Goal: Information Seeking & Learning: Learn about a topic

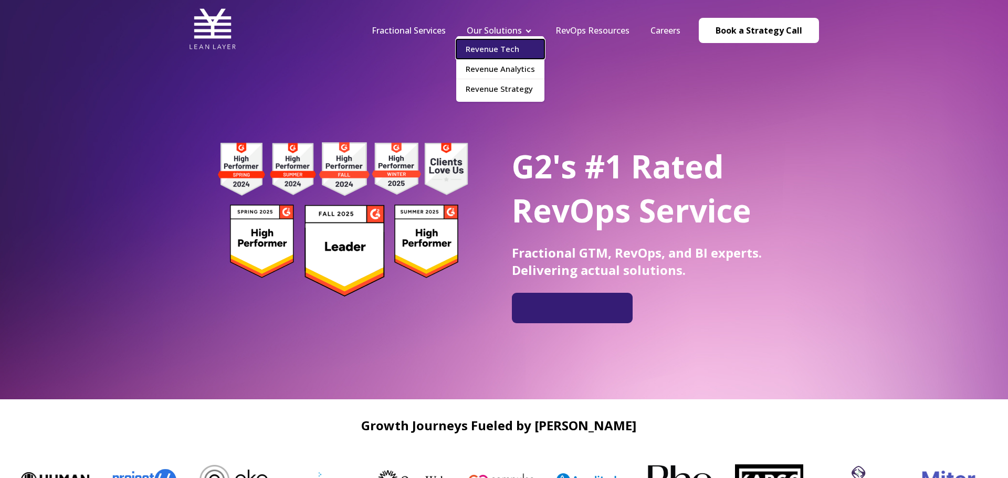
click at [504, 51] on link "Revenue Tech" at bounding box center [500, 48] width 88 height 19
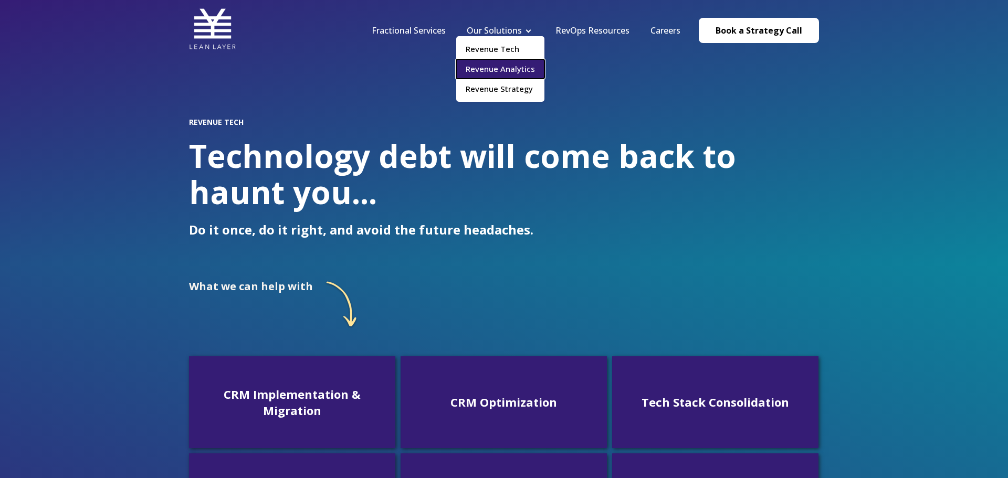
click at [524, 65] on link "Revenue Analytics" at bounding box center [500, 68] width 88 height 19
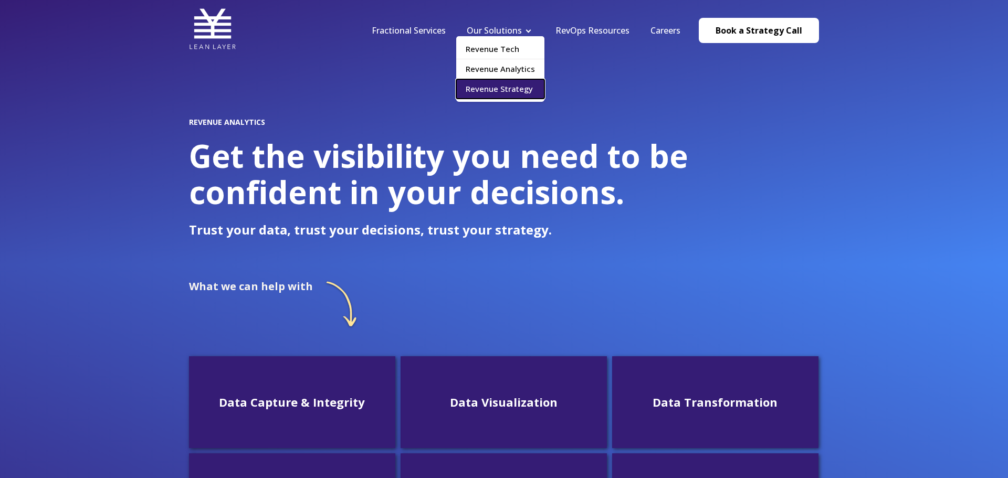
click at [515, 94] on link "Revenue Strategy" at bounding box center [500, 88] width 88 height 19
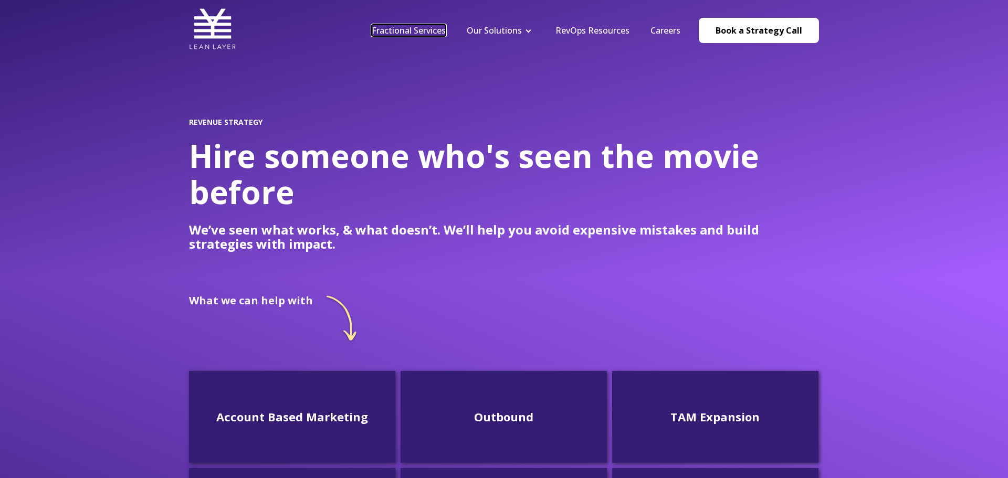
click at [408, 30] on link "Fractional Services" at bounding box center [409, 31] width 74 height 12
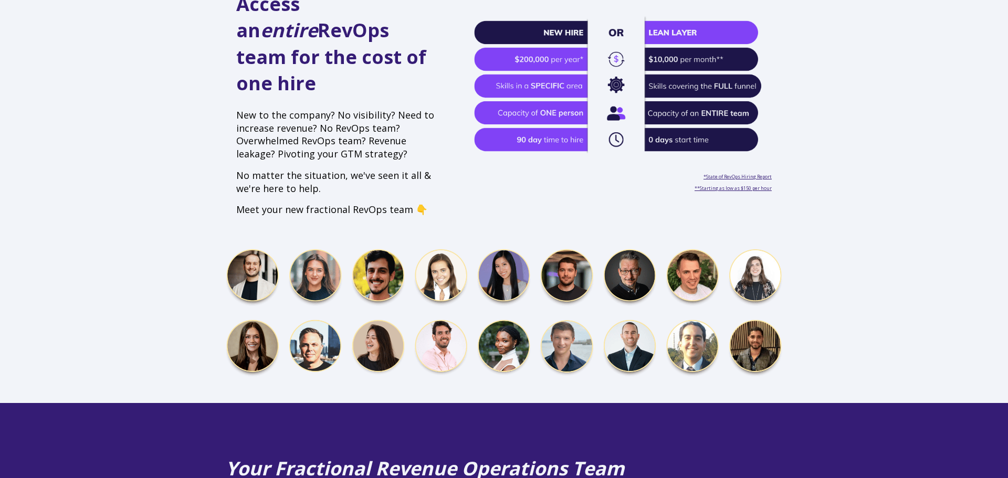
scroll to position [369, 0]
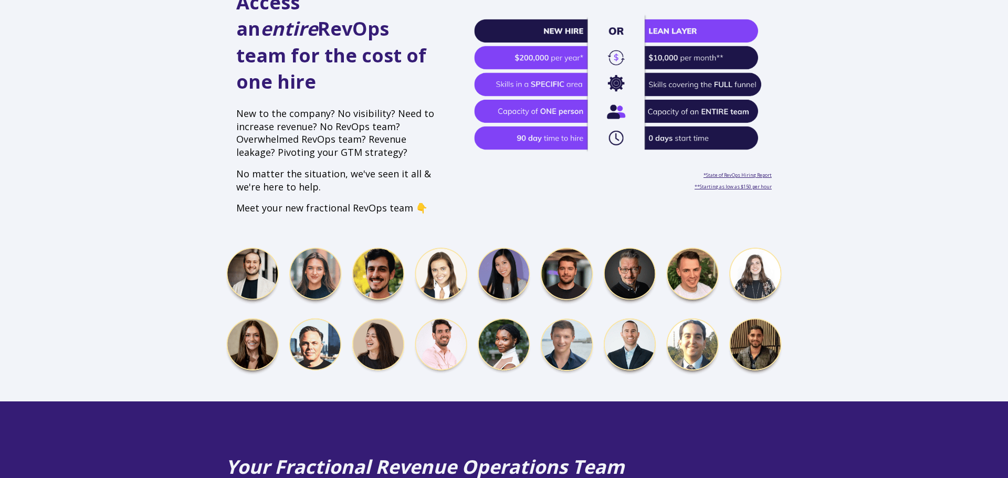
click at [691, 318] on img at bounding box center [504, 312] width 556 height 130
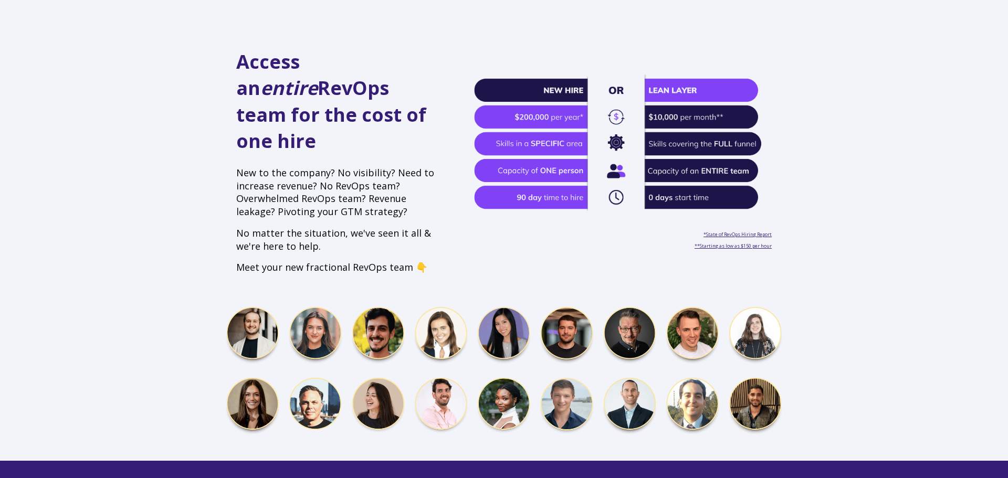
scroll to position [0, 0]
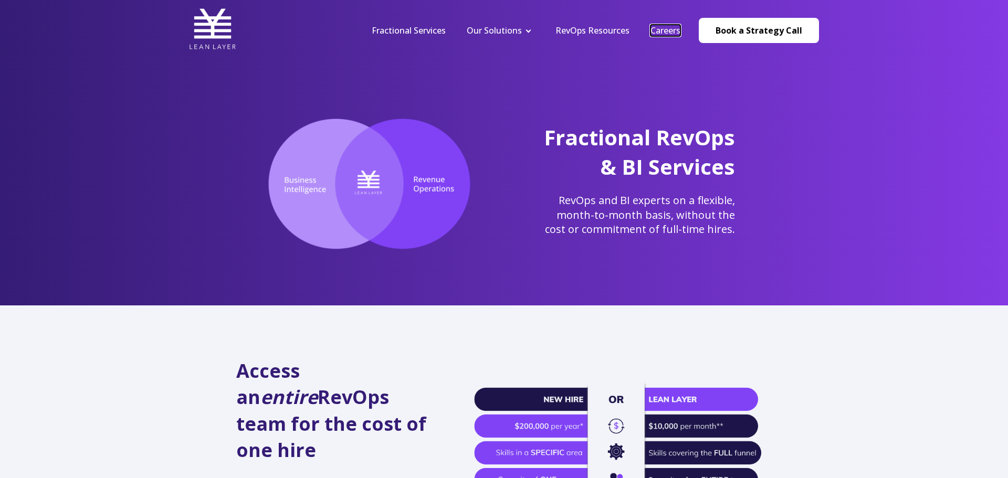
click at [659, 33] on link "Careers" at bounding box center [665, 31] width 30 height 12
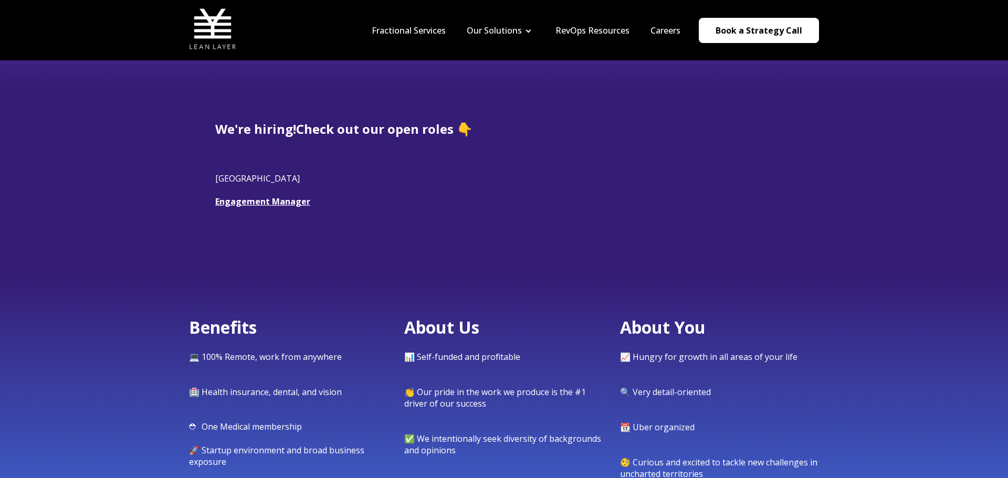
scroll to position [149, 0]
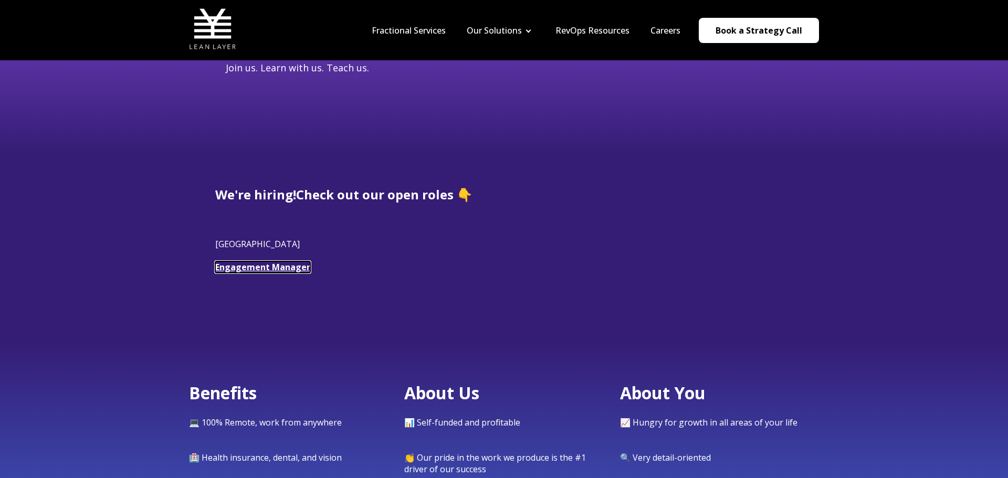
click at [259, 269] on link "Engagement Manager" at bounding box center [262, 267] width 95 height 12
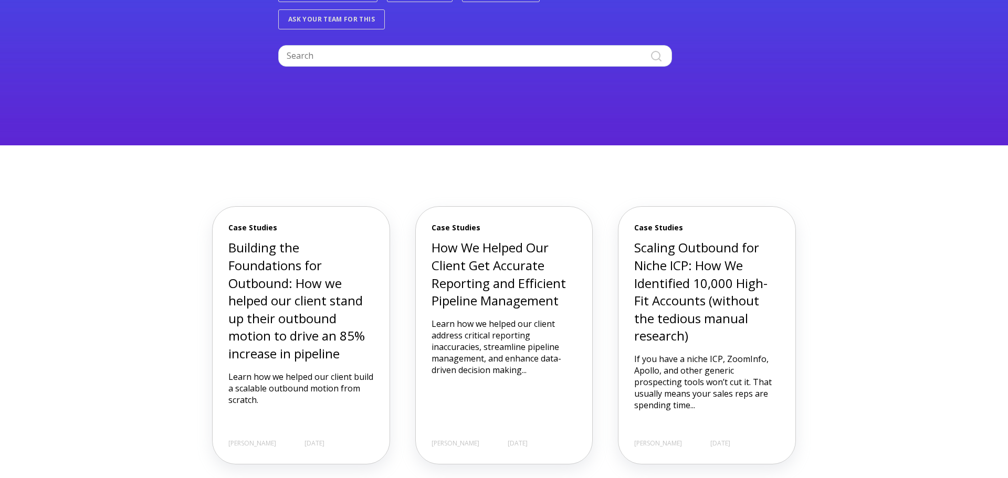
scroll to position [288, 0]
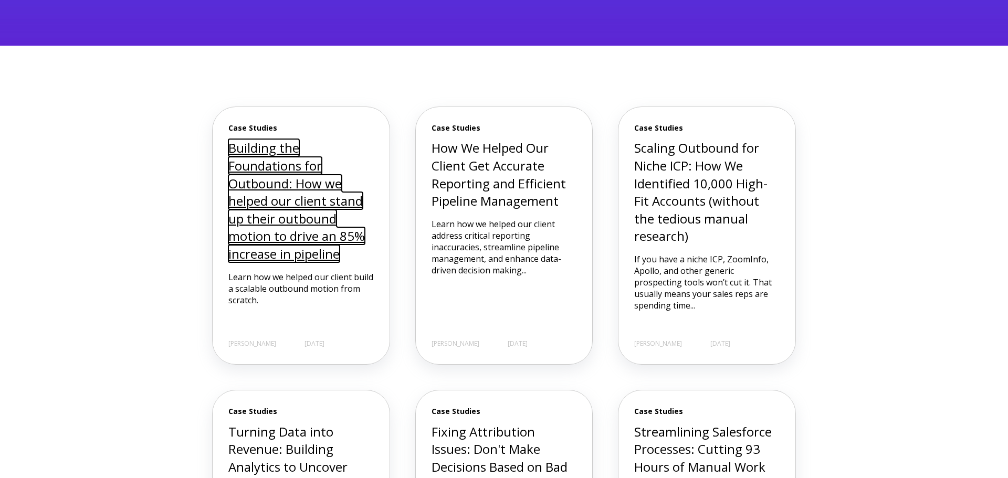
click at [284, 219] on link "Building the Foundations for Outbound: How we helped our client stand up their …" at bounding box center [296, 200] width 136 height 123
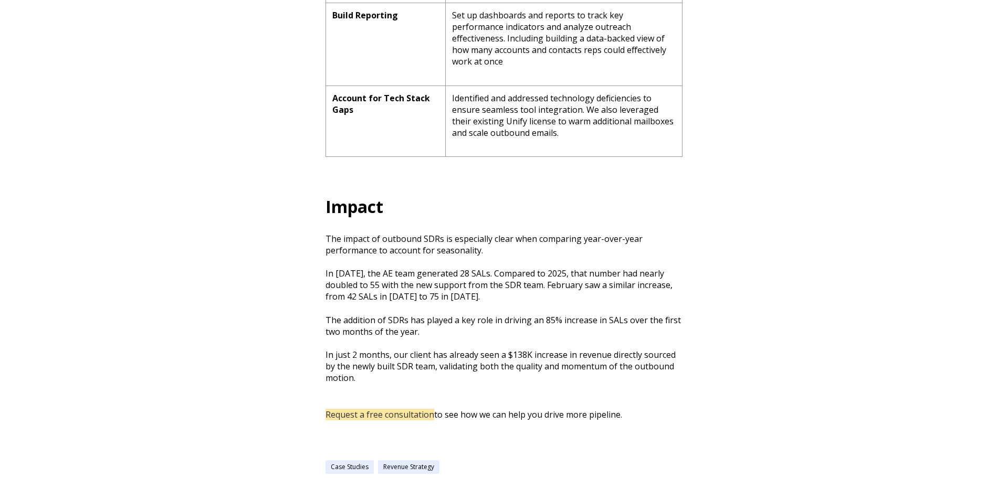
scroll to position [1816, 0]
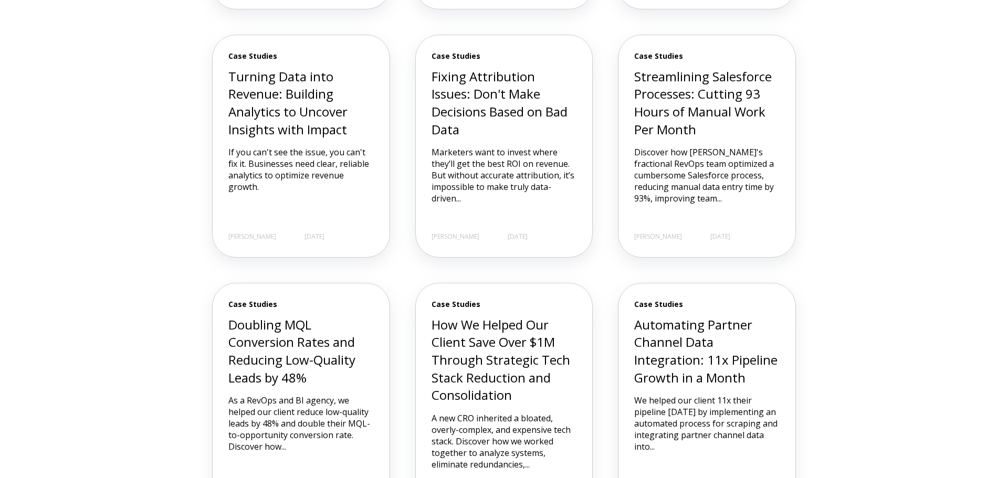
scroll to position [637, 0]
